Goal: Information Seeking & Learning: Learn about a topic

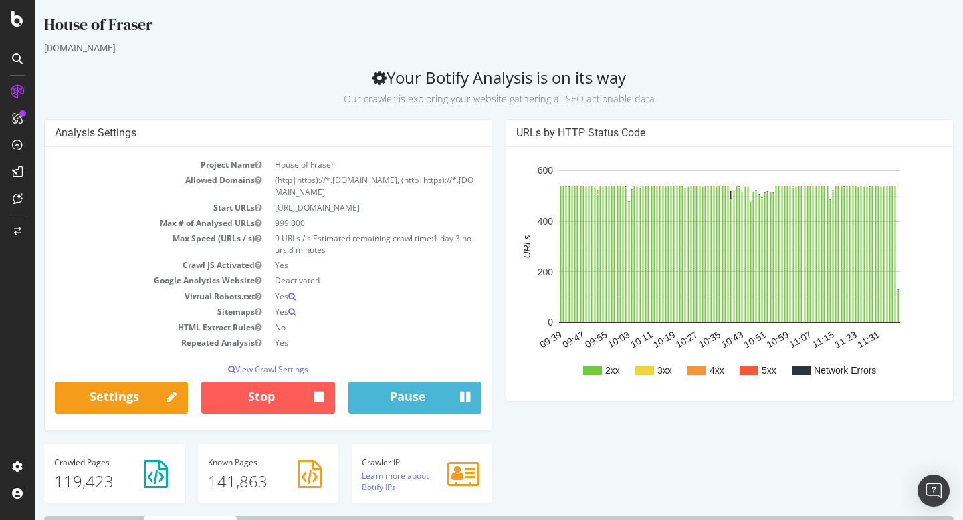
click at [14, 96] on icon at bounding box center [17, 91] width 13 height 13
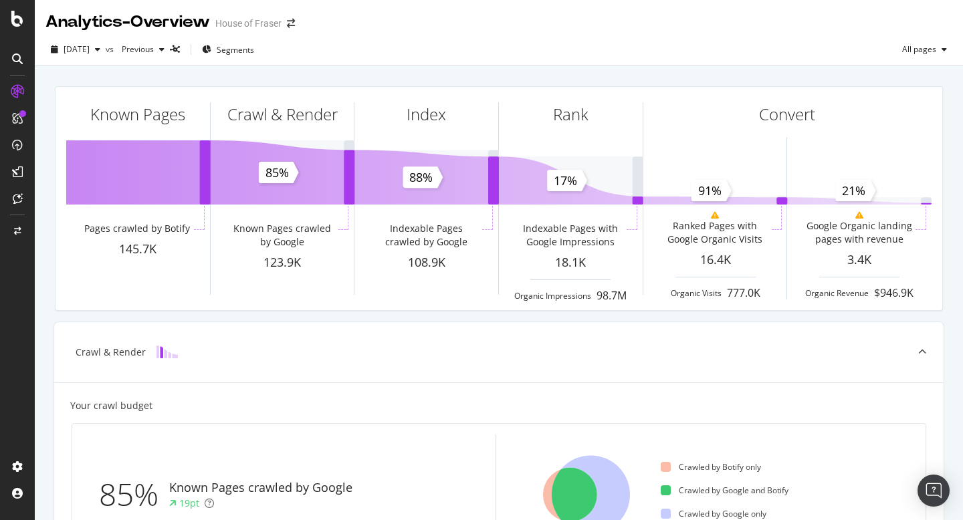
click at [10, 56] on div at bounding box center [17, 58] width 21 height 21
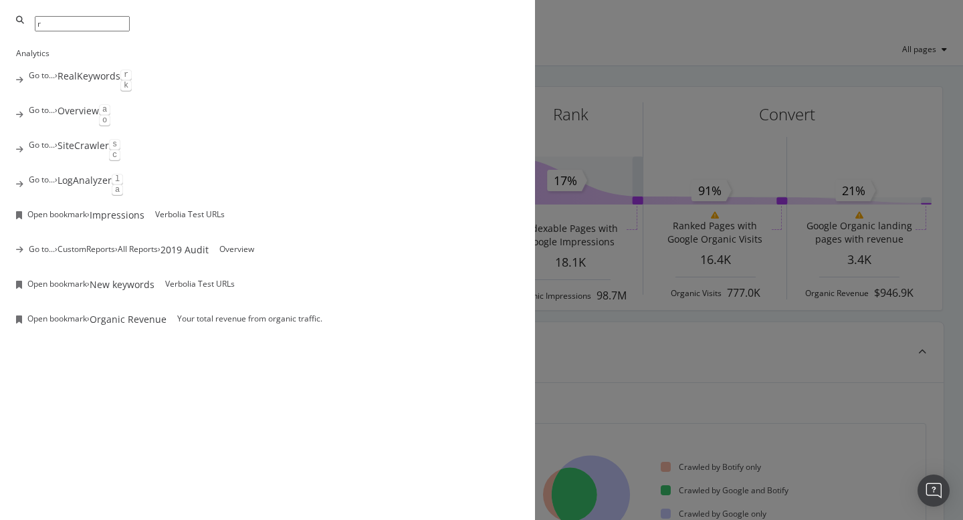
type input "r"
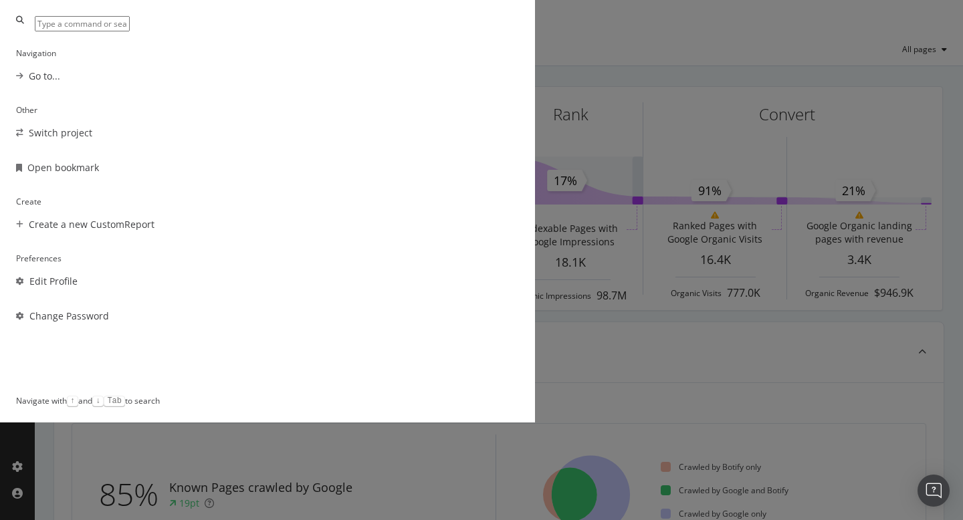
click at [145, 276] on div "Navigation Go to... Other Switch project Open bookmark Create Create a new Cust…" at bounding box center [481, 260] width 963 height 520
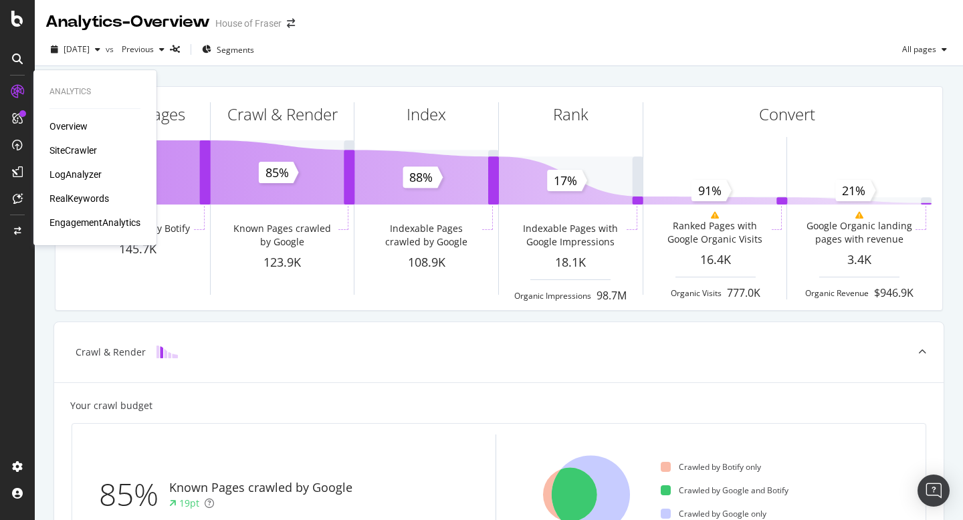
click at [72, 148] on div "SiteCrawler" at bounding box center [72, 150] width 47 height 13
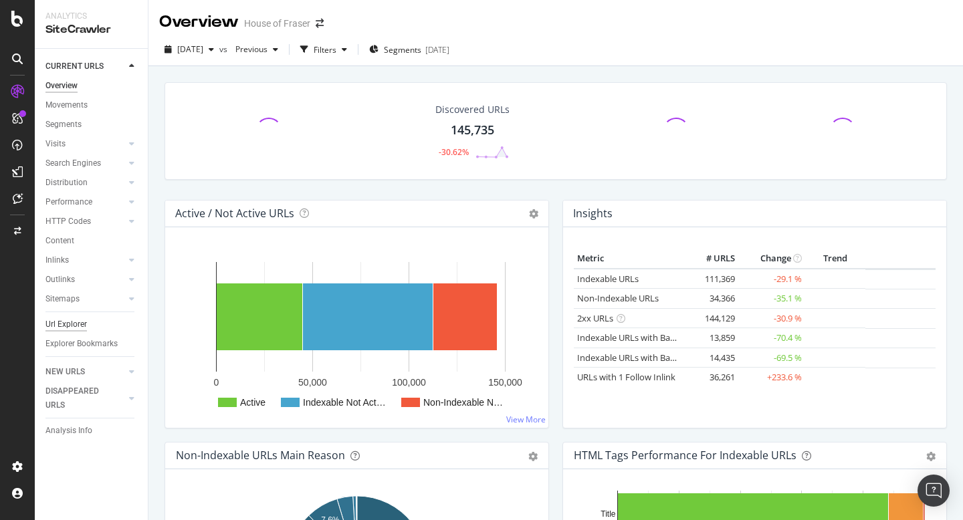
click at [67, 327] on div "Url Explorer" at bounding box center [65, 325] width 41 height 14
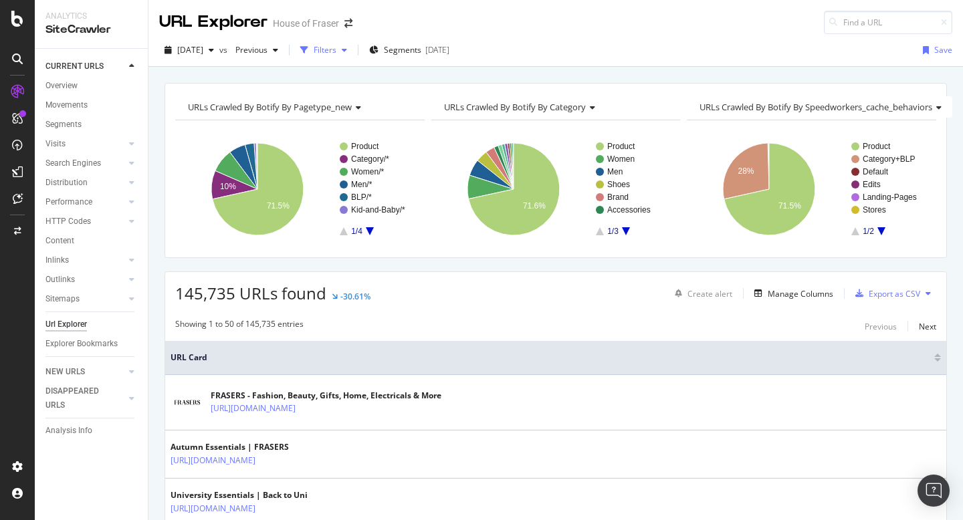
click at [336, 53] on div "Filters" at bounding box center [325, 49] width 23 height 11
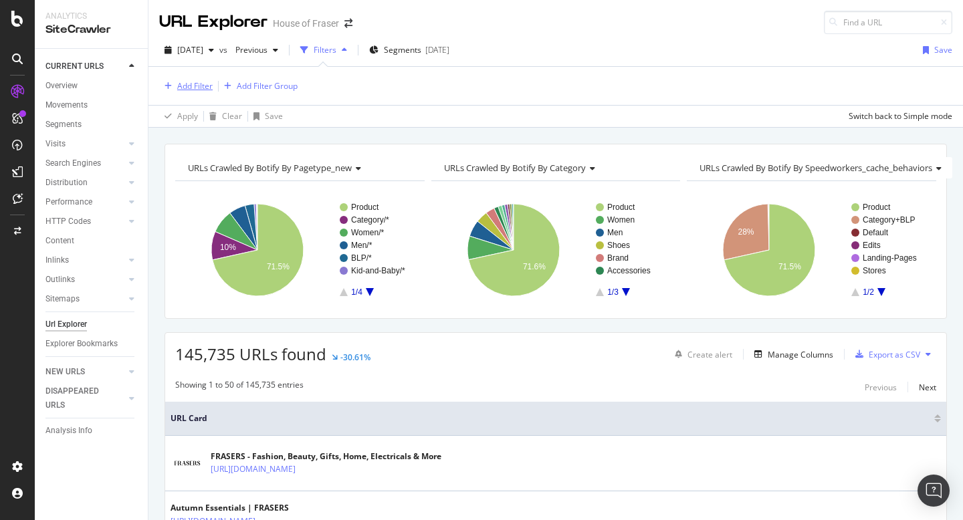
click at [195, 88] on div "Add Filter" at bounding box center [194, 85] width 35 height 11
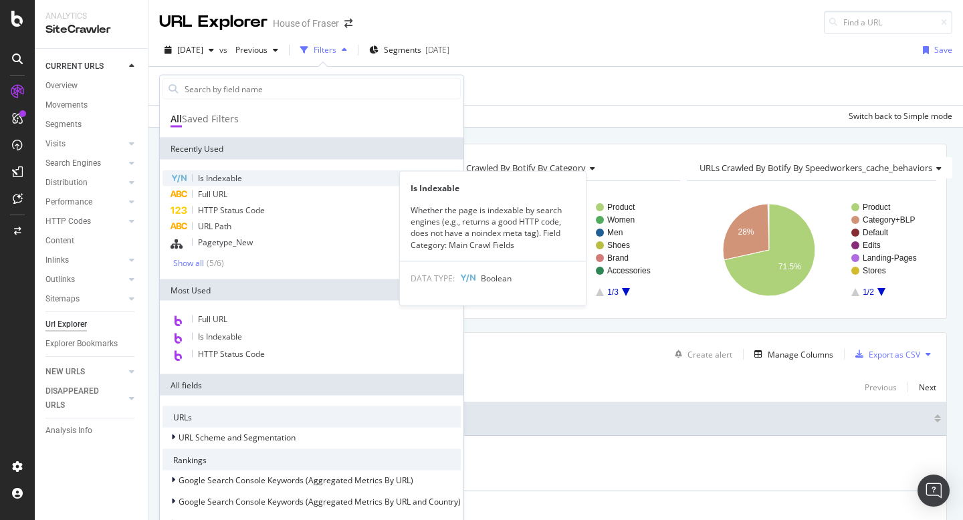
click at [236, 185] on div "Is Indexable" at bounding box center [312, 179] width 298 height 16
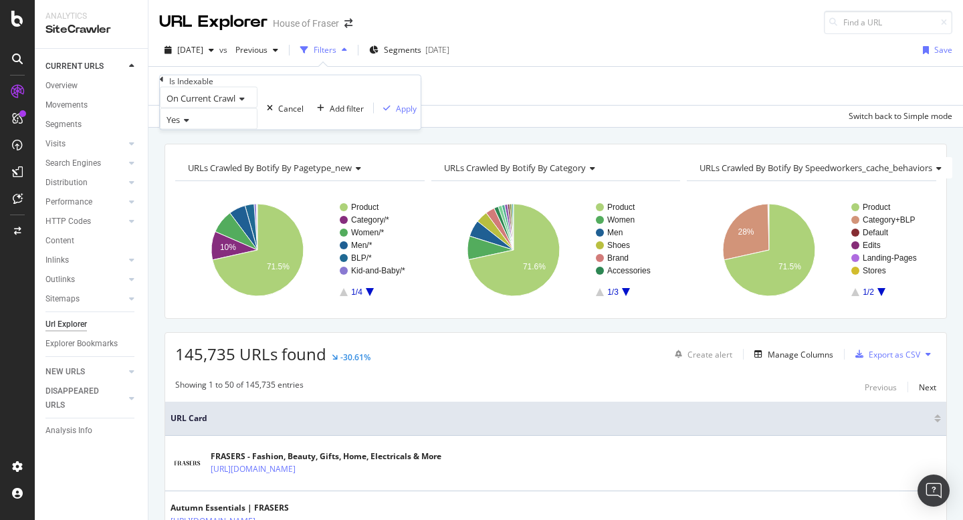
click at [164, 84] on icon at bounding box center [162, 80] width 4 height 8
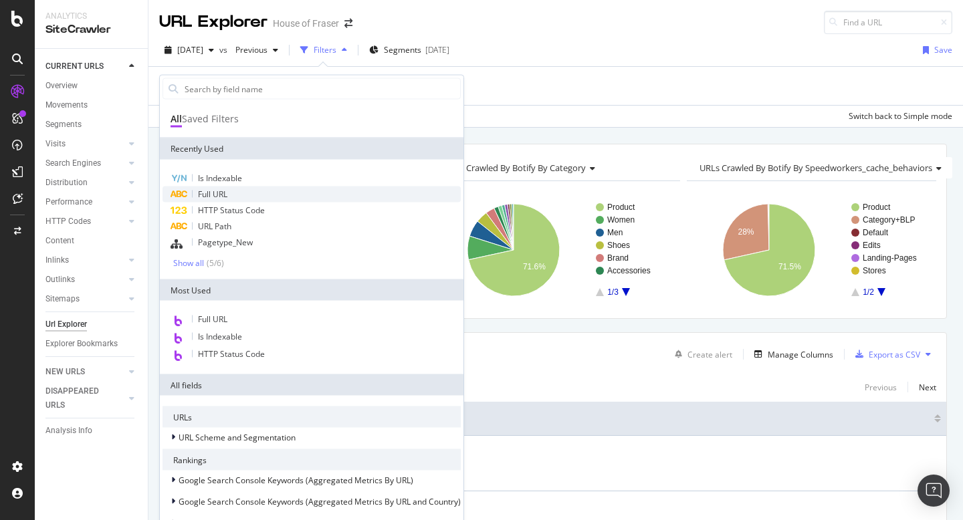
click at [236, 199] on div "Full URL" at bounding box center [312, 195] width 298 height 16
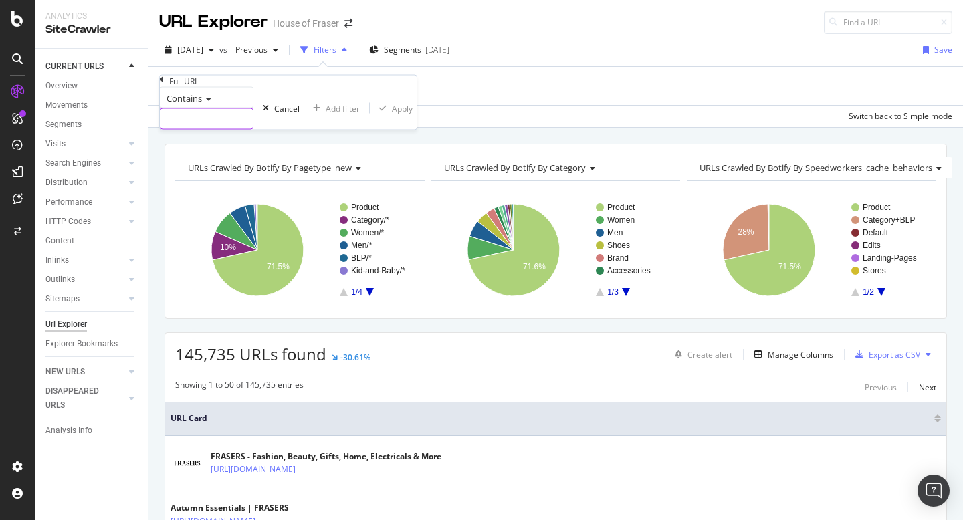
click at [253, 129] on input "text" at bounding box center [207, 119] width 92 height 20
type input "[PERSON_NAME]"
click at [399, 114] on div "Apply" at bounding box center [409, 107] width 21 height 11
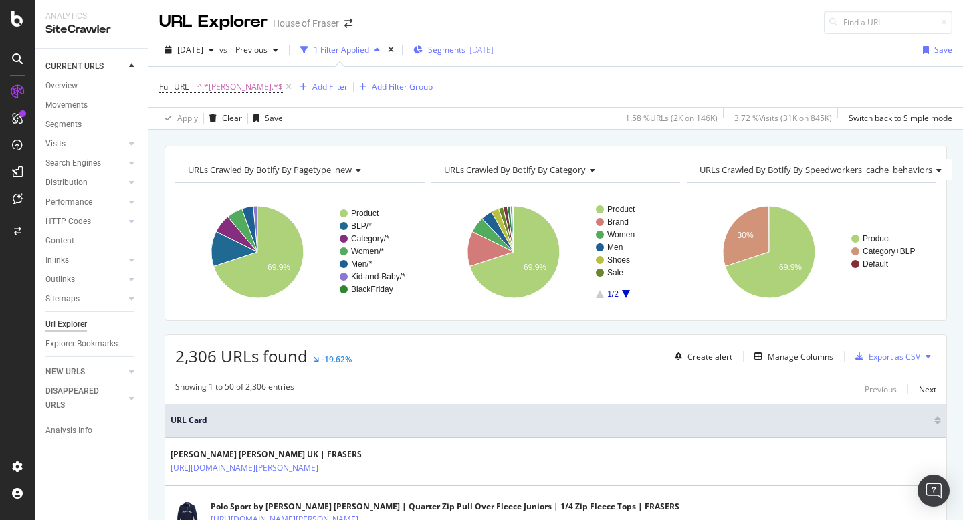
click at [463, 49] on span "Segments" at bounding box center [446, 49] width 37 height 11
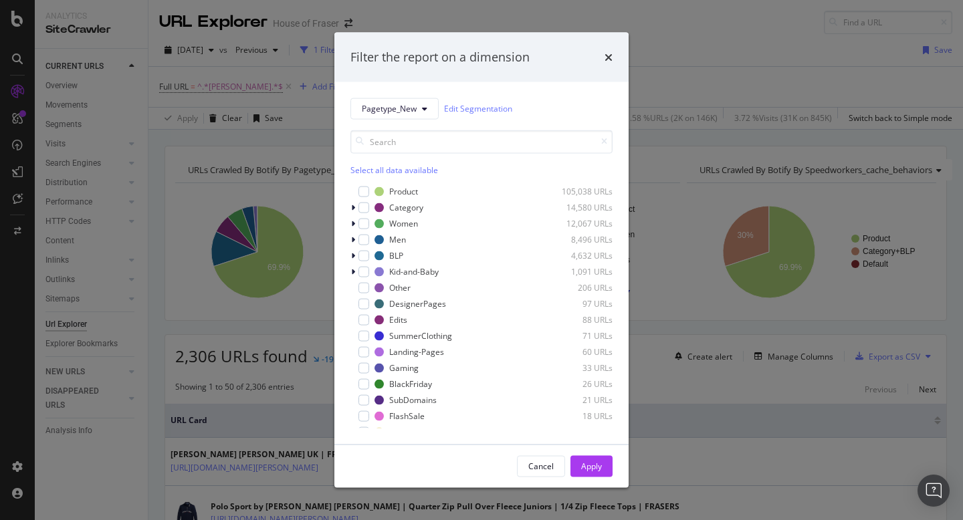
click at [377, 164] on div "Select all data available" at bounding box center [481, 169] width 262 height 11
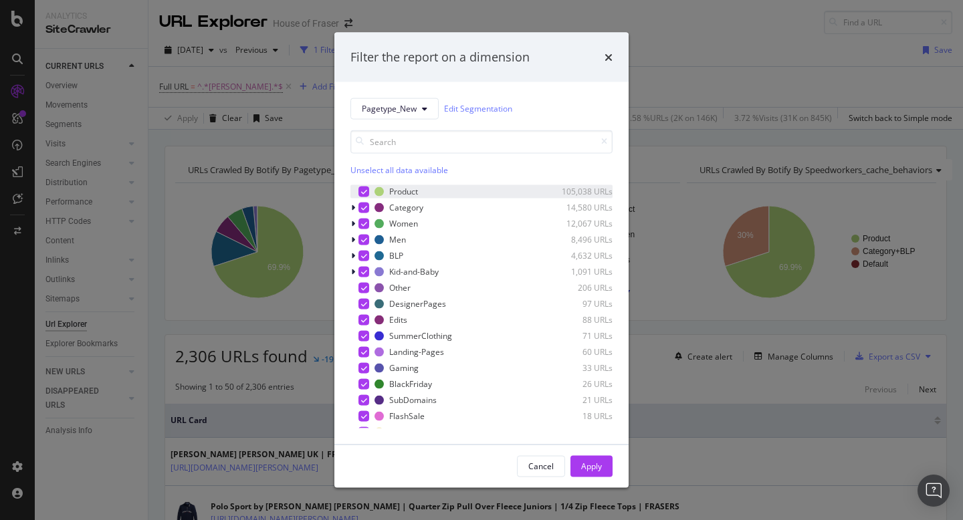
click at [366, 192] on div "modal" at bounding box center [363, 191] width 11 height 11
click at [579, 474] on button "Apply" at bounding box center [591, 465] width 42 height 21
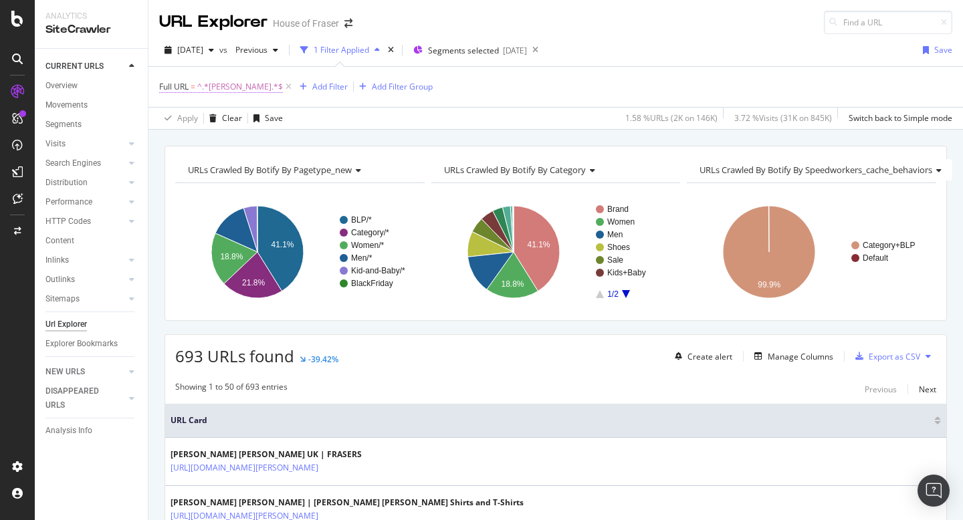
click at [253, 90] on span "^.*[PERSON_NAME].*$" at bounding box center [240, 87] width 86 height 19
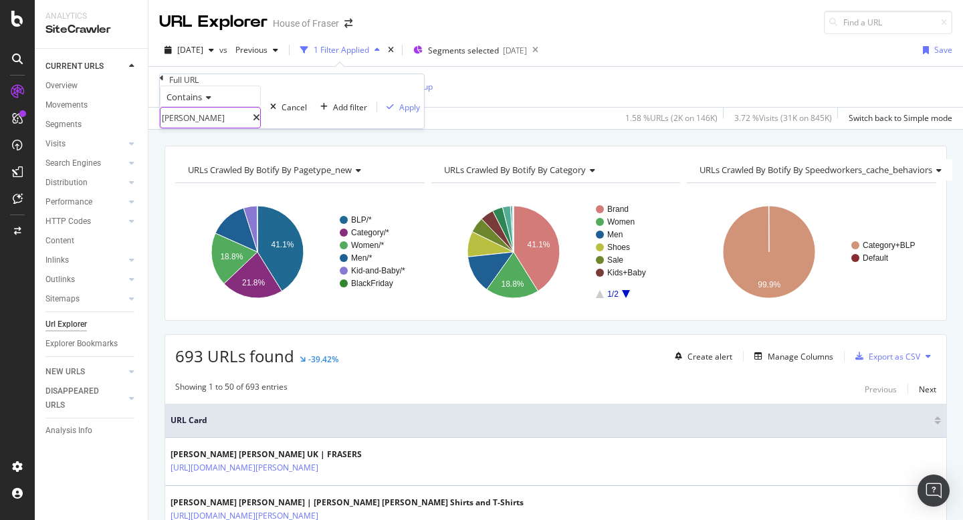
click at [237, 128] on input "[PERSON_NAME]" at bounding box center [207, 118] width 92 height 20
click at [222, 128] on input "[PERSON_NAME]" at bounding box center [207, 118] width 92 height 20
type input "[PERSON_NAME]-home"
click at [399, 113] on div "Apply" at bounding box center [409, 107] width 21 height 11
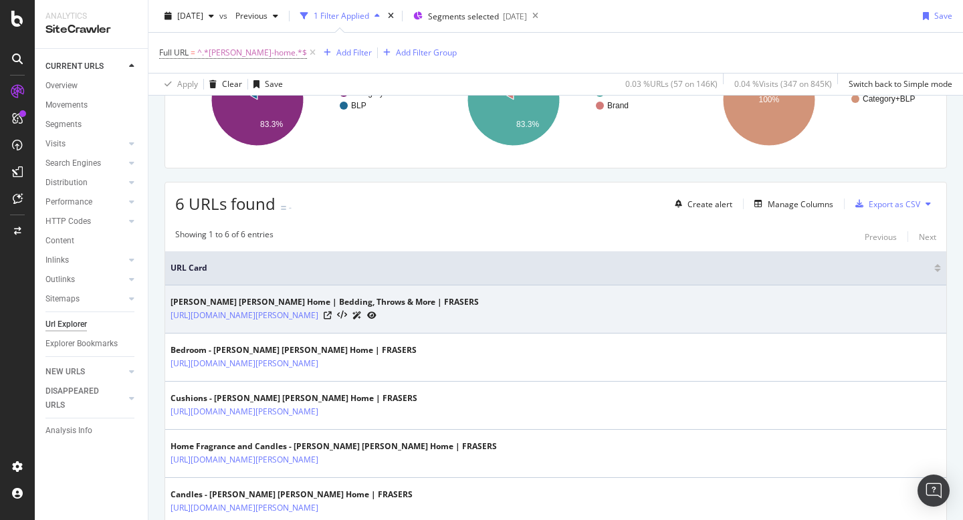
scroll to position [156, 0]
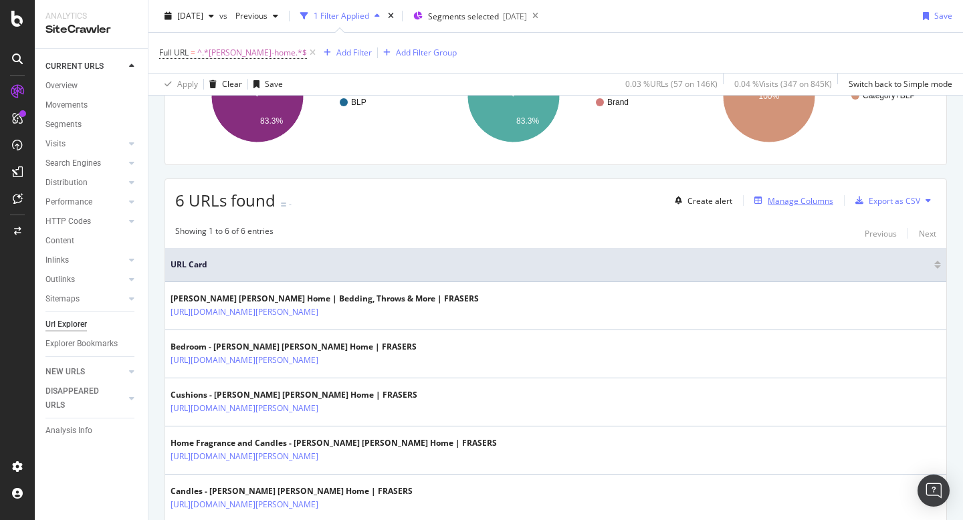
click at [790, 204] on div "Manage Columns" at bounding box center [801, 200] width 66 height 11
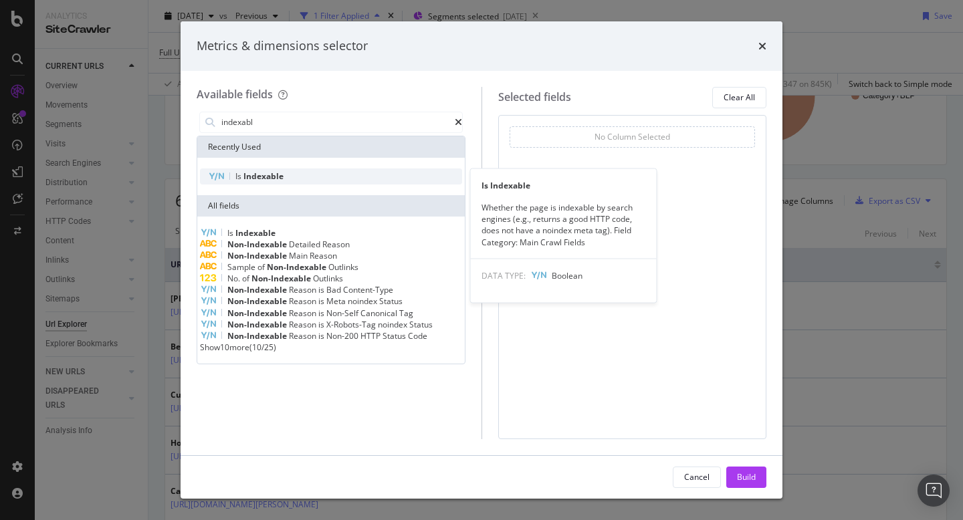
type input "indexabl"
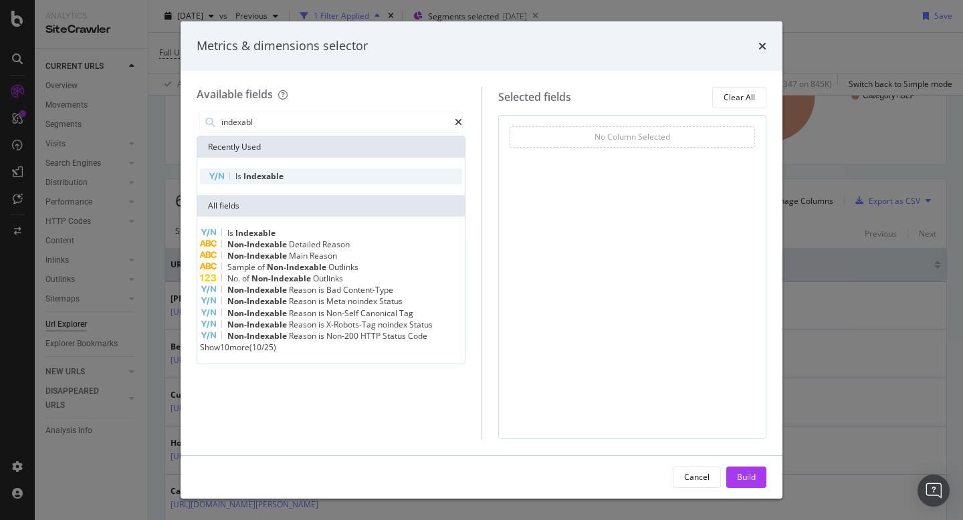
click at [251, 173] on span "Indexable" at bounding box center [263, 176] width 40 height 11
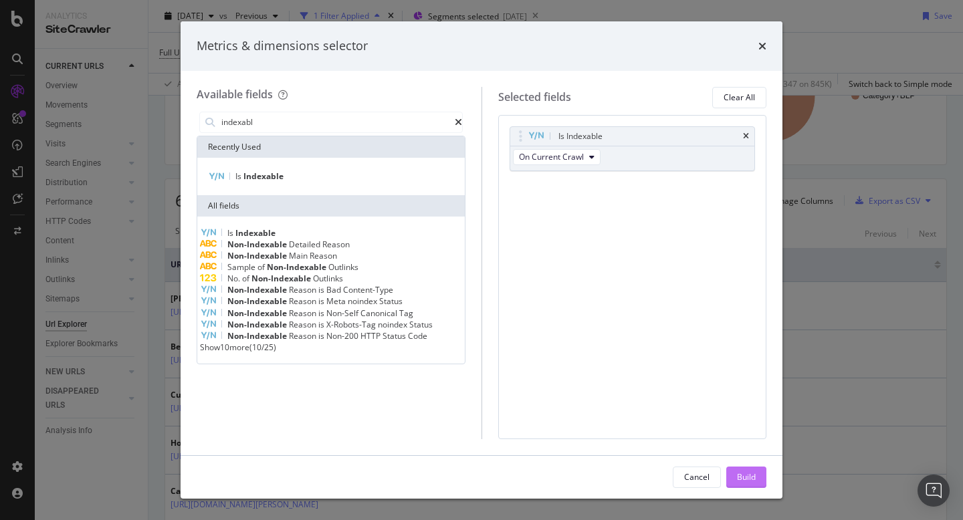
click at [753, 469] on div "Build" at bounding box center [746, 477] width 19 height 20
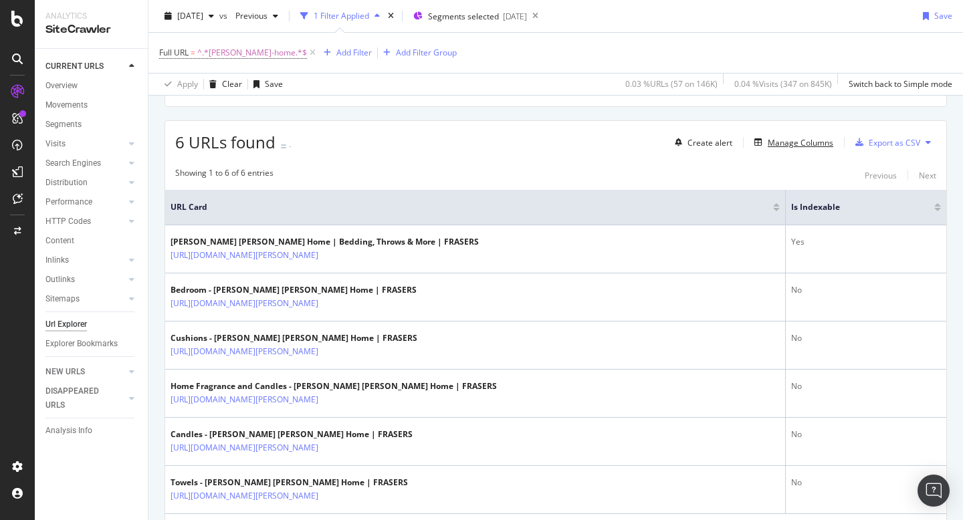
scroll to position [218, 0]
